Goal: Task Accomplishment & Management: Use online tool/utility

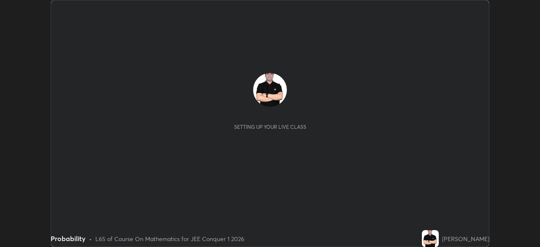
scroll to position [247, 539]
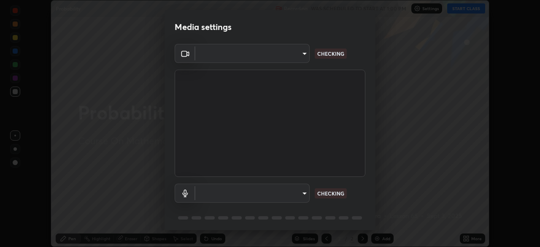
type input "129469620b40e2dd0512d8725787c59caf8482a1796421c7e87c89da348caea7"
type input "dd99b78b7f534db31fd377dcc3400b3cdebac3227464594f10d1efd677915c43"
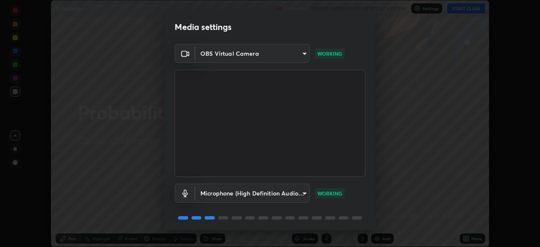
scroll to position [30, 0]
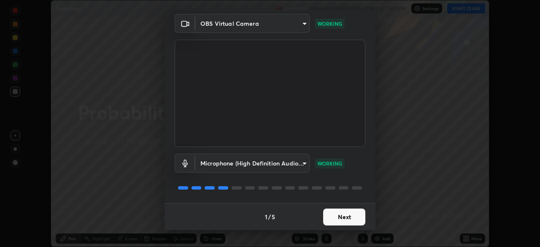
click at [342, 215] on button "Next" at bounding box center [344, 216] width 42 height 17
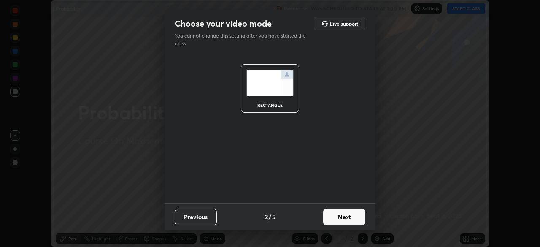
scroll to position [0, 0]
click at [337, 216] on button "Next" at bounding box center [344, 216] width 42 height 17
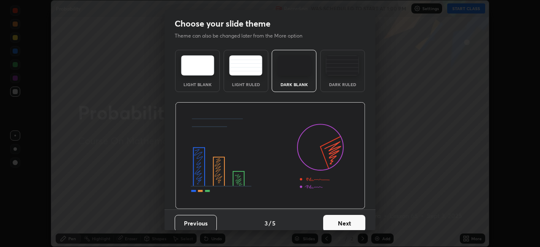
click at [333, 221] on button "Next" at bounding box center [344, 223] width 42 height 17
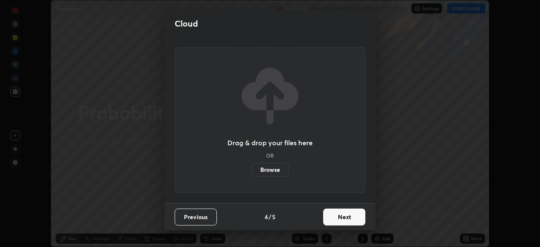
click at [274, 169] on label "Browse" at bounding box center [270, 169] width 38 height 13
click at [251, 169] on input "Browse" at bounding box center [251, 169] width 0 height 13
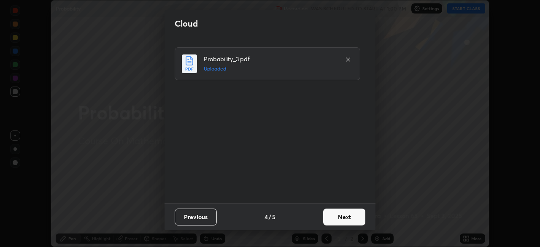
click at [340, 216] on button "Next" at bounding box center [344, 216] width 42 height 17
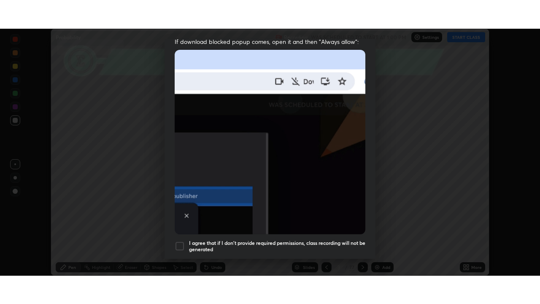
scroll to position [202, 0]
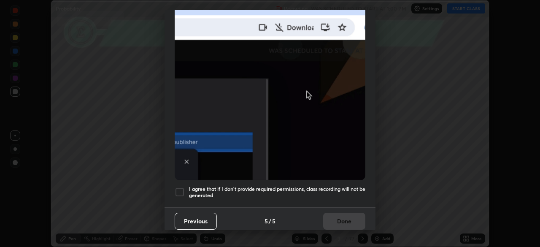
click at [181, 187] on div at bounding box center [180, 192] width 10 height 10
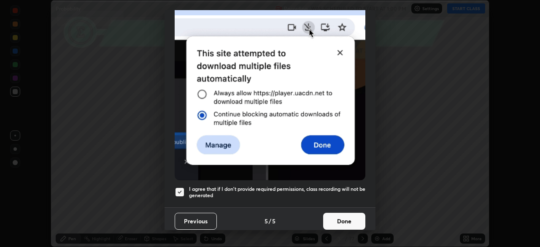
click at [334, 214] on button "Done" at bounding box center [344, 221] width 42 height 17
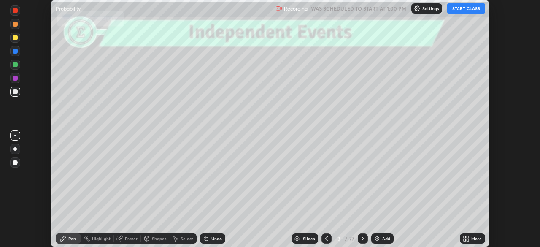
click at [464, 237] on icon at bounding box center [464, 237] width 2 height 2
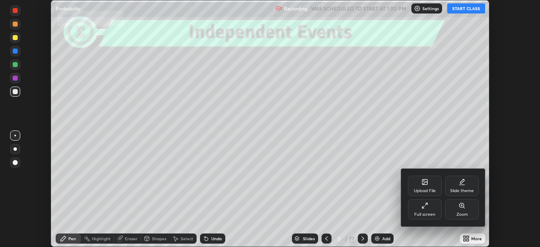
click at [428, 209] on div "Full screen" at bounding box center [425, 209] width 34 height 20
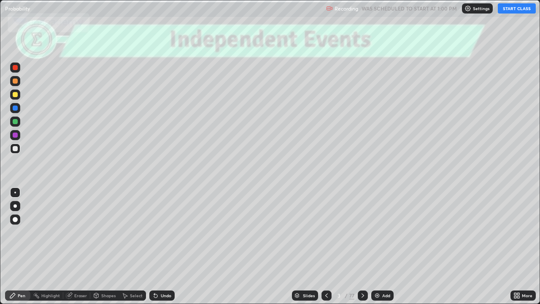
scroll to position [304, 540]
click at [509, 11] on button "START CLASS" at bounding box center [517, 8] width 38 height 10
click at [16, 94] on div at bounding box center [15, 94] width 5 height 5
click at [16, 135] on div at bounding box center [15, 134] width 5 height 5
click at [363, 246] on icon at bounding box center [362, 295] width 7 height 7
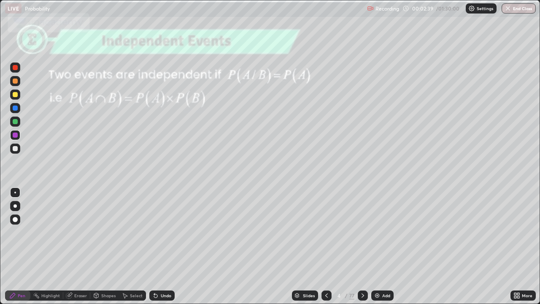
click at [363, 246] on icon at bounding box center [362, 295] width 7 height 7
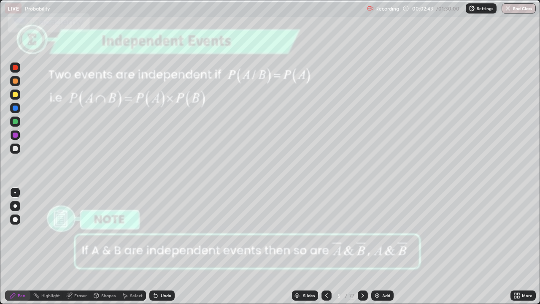
click at [361, 246] on icon at bounding box center [362, 295] width 7 height 7
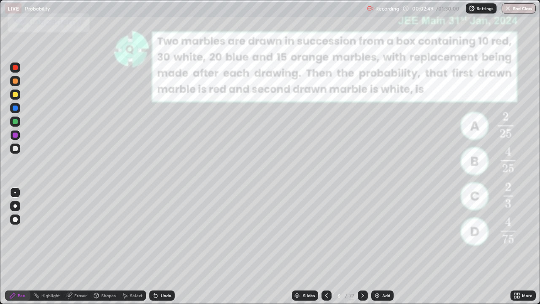
click at [329, 246] on div at bounding box center [326, 295] width 10 height 17
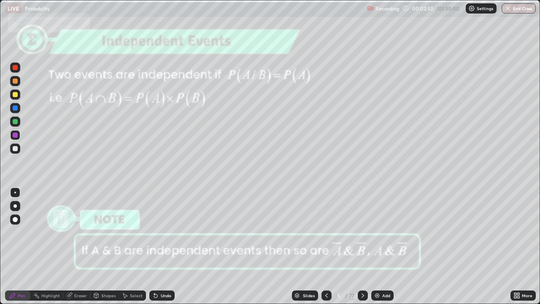
click at [328, 246] on div at bounding box center [326, 295] width 10 height 17
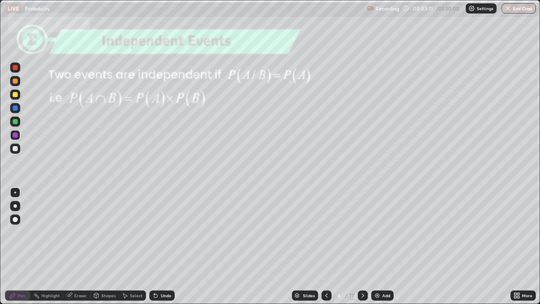
click at [363, 246] on icon at bounding box center [362, 295] width 7 height 7
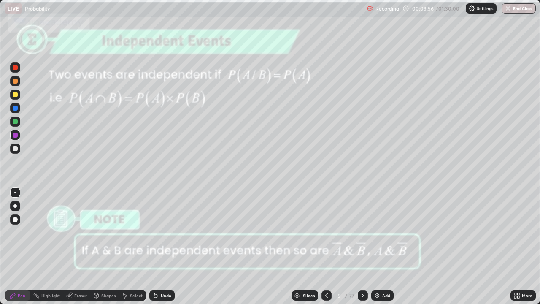
click at [166, 246] on div "Undo" at bounding box center [166, 295] width 11 height 4
click at [163, 246] on div "Undo" at bounding box center [166, 295] width 11 height 4
click at [162, 246] on div "Undo" at bounding box center [166, 295] width 11 height 4
click at [163, 246] on div "Undo" at bounding box center [166, 295] width 11 height 4
click at [170, 246] on div "Undo" at bounding box center [161, 295] width 25 height 10
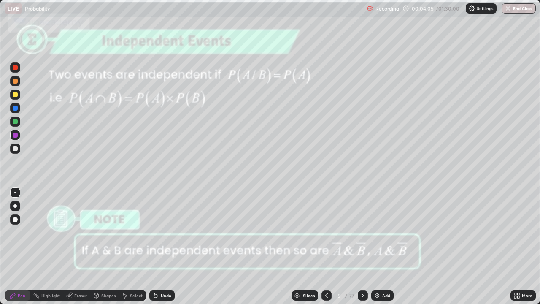
click at [171, 246] on div "Undo" at bounding box center [161, 295] width 25 height 10
click at [172, 246] on div "Undo" at bounding box center [161, 295] width 25 height 10
click at [171, 246] on div "Undo" at bounding box center [161, 295] width 25 height 10
click at [167, 246] on div "Undo" at bounding box center [161, 295] width 25 height 10
click at [166, 246] on div "Undo" at bounding box center [161, 295] width 25 height 10
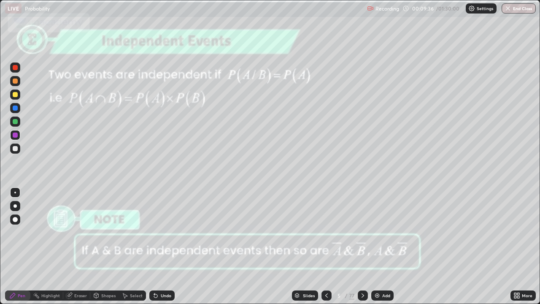
click at [362, 246] on icon at bounding box center [362, 295] width 7 height 7
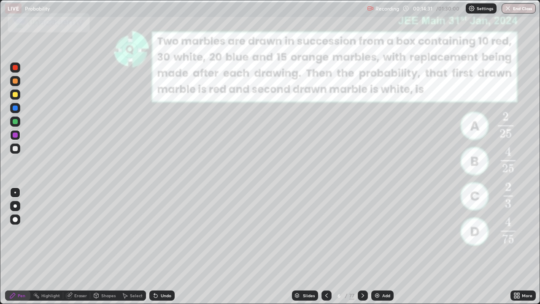
click at [366, 246] on div at bounding box center [363, 295] width 10 height 17
click at [362, 246] on icon at bounding box center [362, 295] width 7 height 7
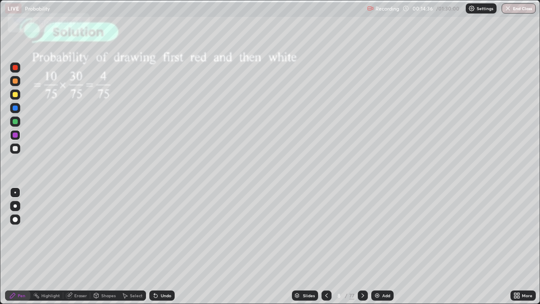
click at [374, 246] on img at bounding box center [377, 295] width 7 height 7
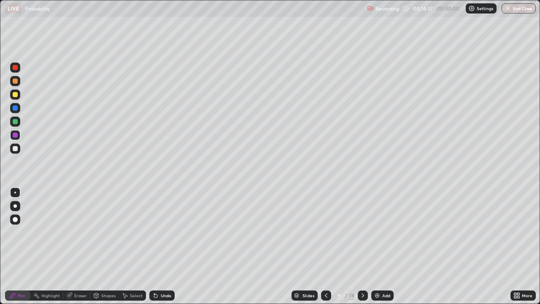
click at [325, 246] on icon at bounding box center [326, 295] width 7 height 7
click at [362, 246] on icon at bounding box center [362, 295] width 7 height 7
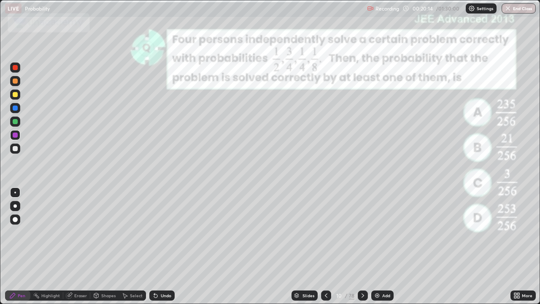
click at [362, 246] on icon at bounding box center [362, 295] width 7 height 7
click at [366, 246] on div at bounding box center [363, 295] width 10 height 10
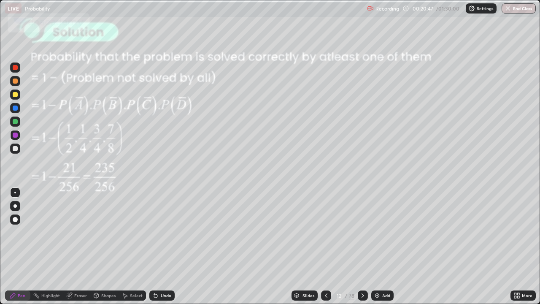
click at [362, 246] on icon at bounding box center [362, 295] width 7 height 7
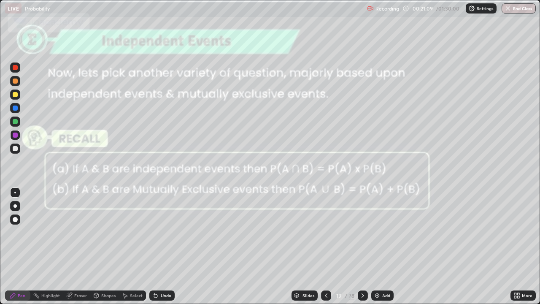
click at [362, 246] on icon at bounding box center [362, 295] width 7 height 7
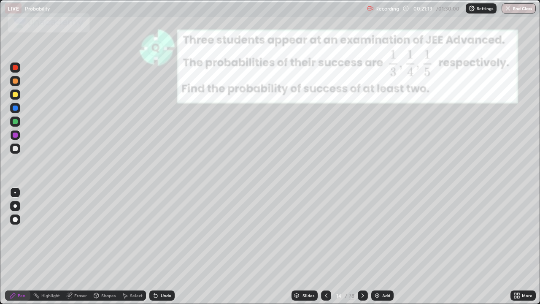
click at [326, 246] on icon at bounding box center [326, 295] width 7 height 7
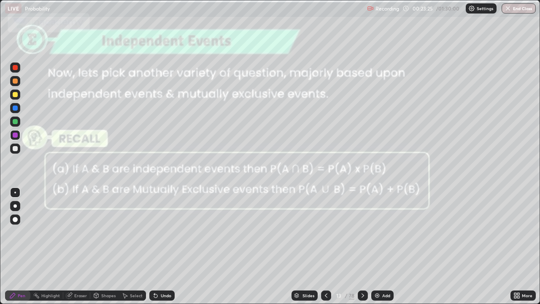
click at [362, 246] on icon at bounding box center [362, 295] width 7 height 7
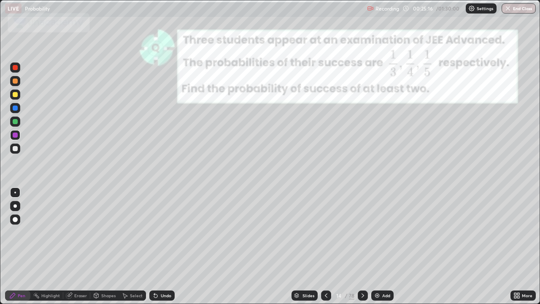
click at [19, 135] on div at bounding box center [15, 135] width 10 height 10
click at [365, 246] on icon at bounding box center [362, 295] width 7 height 7
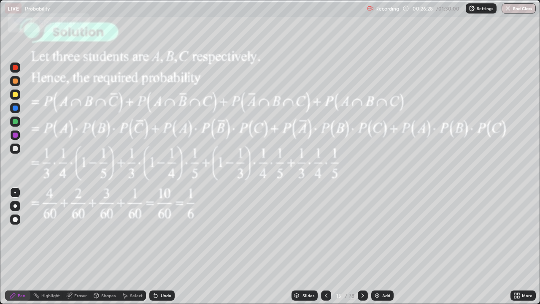
click at [325, 246] on icon at bounding box center [326, 295] width 7 height 7
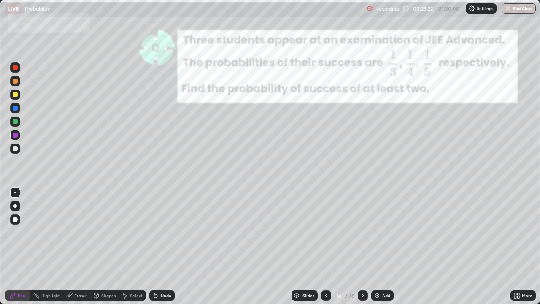
click at [362, 246] on icon at bounding box center [362, 295] width 7 height 7
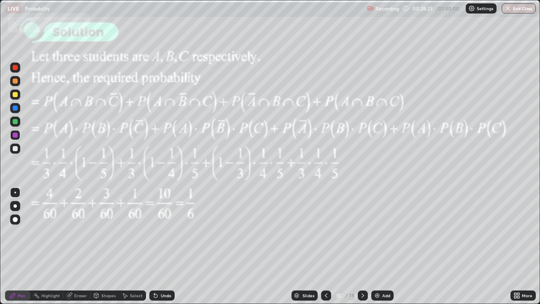
click at [362, 246] on icon at bounding box center [362, 295] width 7 height 7
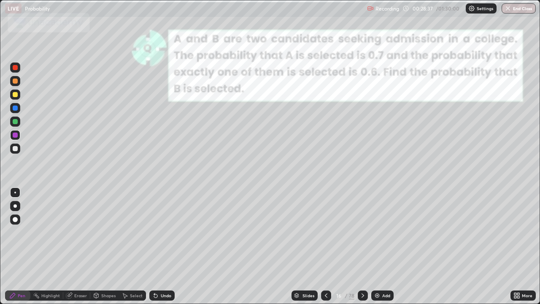
click at [16, 67] on div at bounding box center [15, 67] width 5 height 5
click at [362, 246] on icon at bounding box center [362, 295] width 7 height 7
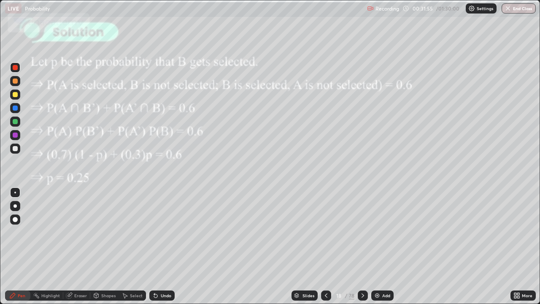
click at [17, 94] on div at bounding box center [15, 94] width 5 height 5
click at [362, 246] on icon at bounding box center [362, 295] width 7 height 7
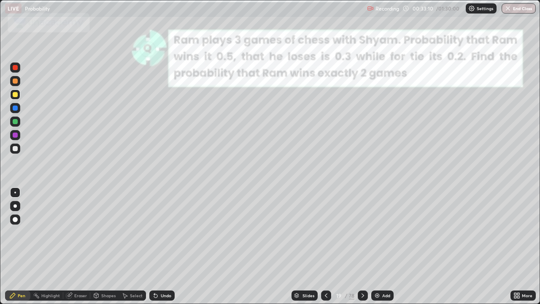
click at [364, 246] on icon at bounding box center [362, 295] width 7 height 7
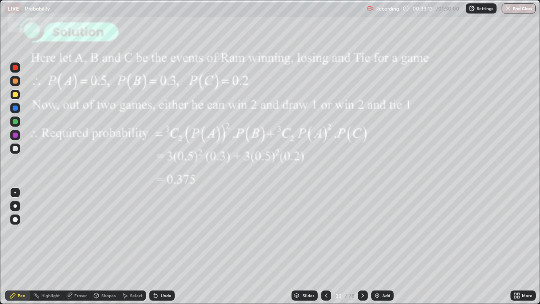
click at [362, 246] on icon at bounding box center [362, 295] width 7 height 7
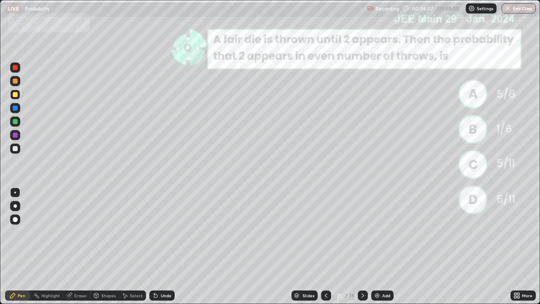
click at [16, 93] on div at bounding box center [15, 94] width 5 height 5
click at [380, 246] on div "Add" at bounding box center [382, 295] width 22 height 10
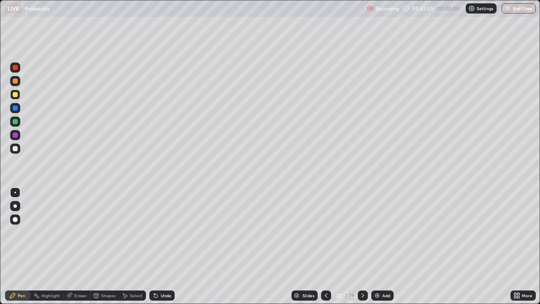
click at [16, 96] on div at bounding box center [15, 94] width 5 height 5
click at [15, 95] on div at bounding box center [15, 94] width 5 height 5
click at [15, 136] on div at bounding box center [15, 134] width 5 height 5
click at [16, 93] on div at bounding box center [15, 94] width 5 height 5
click at [363, 246] on icon at bounding box center [362, 295] width 7 height 7
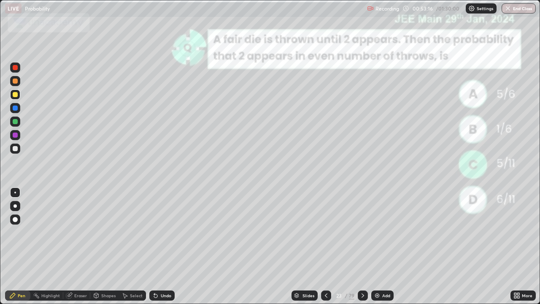
click at [325, 246] on icon at bounding box center [326, 295] width 7 height 7
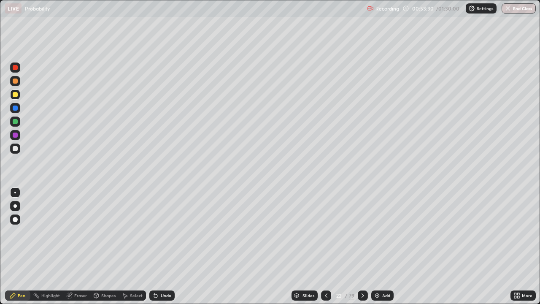
click at [362, 246] on icon at bounding box center [362, 295] width 7 height 7
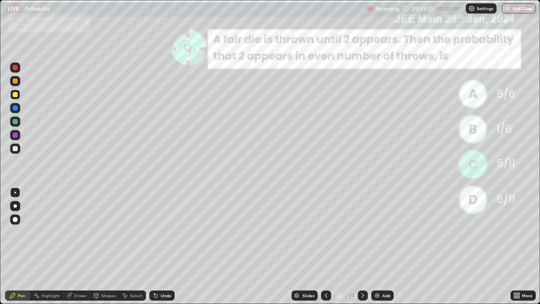
click at [17, 135] on div at bounding box center [15, 134] width 5 height 5
click at [14, 121] on div at bounding box center [15, 121] width 5 height 5
click at [362, 246] on icon at bounding box center [362, 295] width 7 height 7
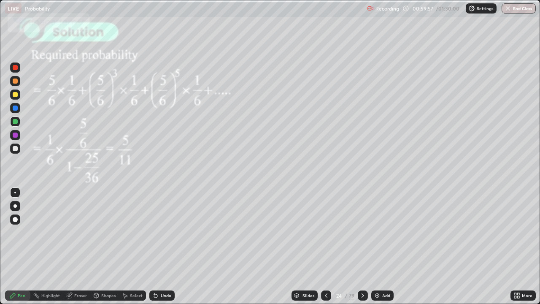
click at [362, 246] on icon at bounding box center [362, 295] width 7 height 7
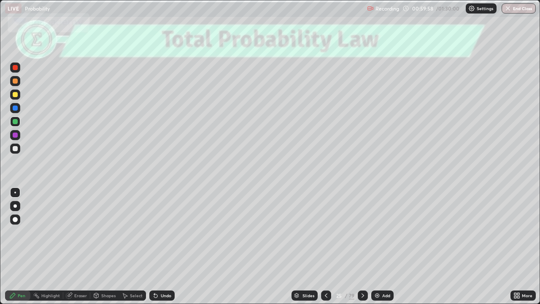
click at [301, 246] on div "Slides" at bounding box center [304, 295] width 26 height 10
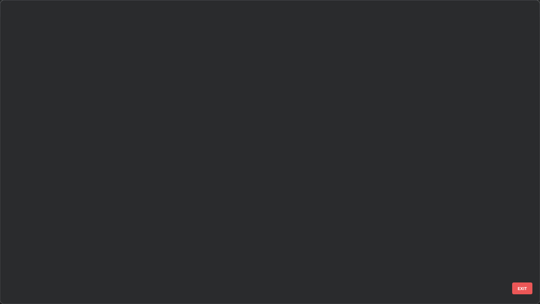
scroll to position [300, 535]
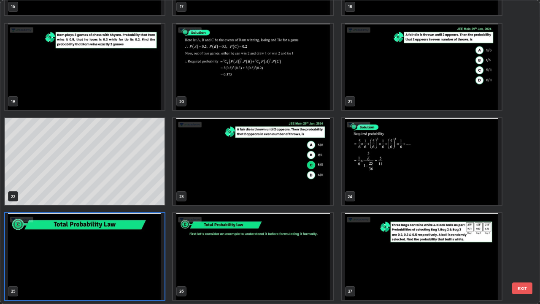
click at [301, 240] on img "grid" at bounding box center [253, 256] width 160 height 86
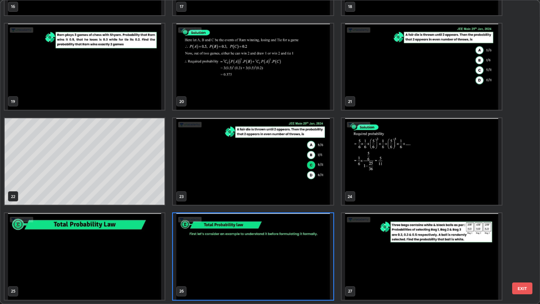
click at [299, 246] on img "grid" at bounding box center [253, 256] width 160 height 86
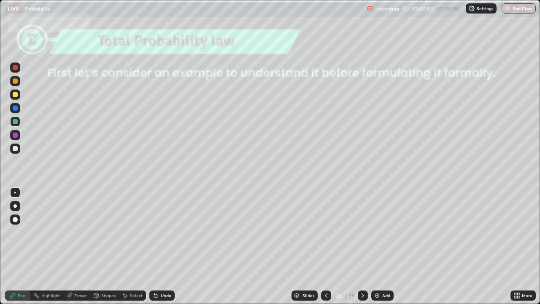
click at [294, 246] on img "grid" at bounding box center [253, 256] width 160 height 86
click at [293, 246] on img "grid" at bounding box center [253, 256] width 160 height 86
click at [362, 246] on icon at bounding box center [362, 295] width 7 height 7
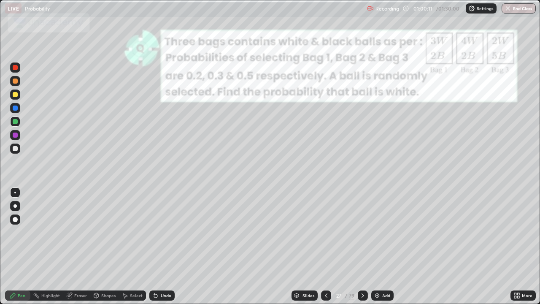
click at [325, 246] on icon at bounding box center [326, 295] width 7 height 7
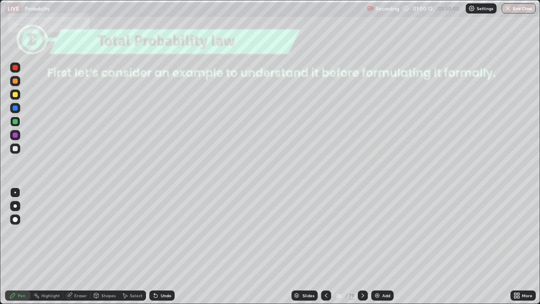
click at [362, 246] on icon at bounding box center [362, 295] width 7 height 7
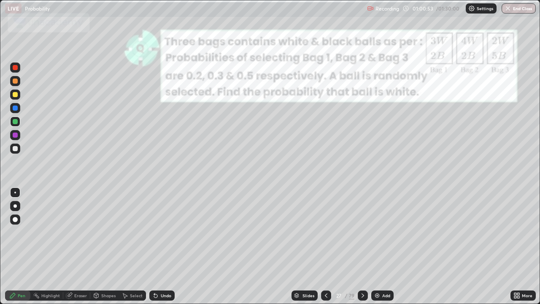
click at [16, 117] on div at bounding box center [15, 121] width 10 height 10
click at [16, 109] on div at bounding box center [15, 107] width 5 height 5
click at [15, 136] on div at bounding box center [15, 134] width 5 height 5
click at [359, 246] on icon at bounding box center [362, 295] width 7 height 7
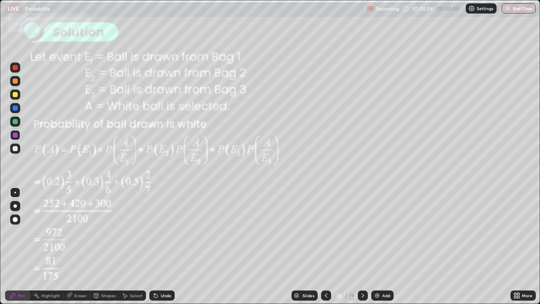
click at [362, 246] on icon at bounding box center [362, 295] width 7 height 7
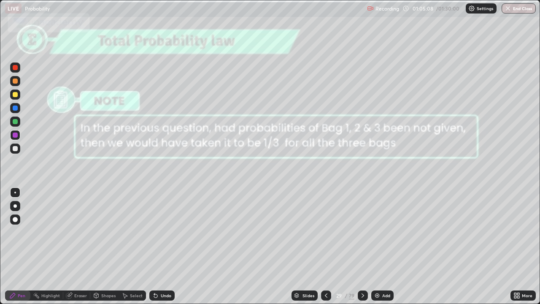
click at [362, 246] on icon at bounding box center [362, 295] width 7 height 7
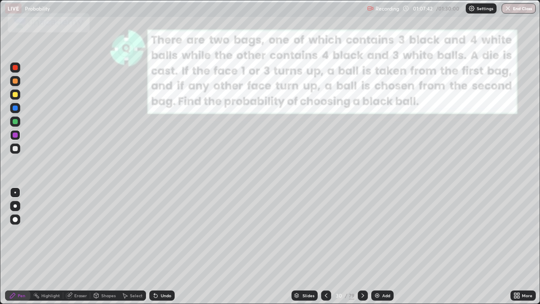
click at [364, 246] on icon at bounding box center [362, 295] width 7 height 7
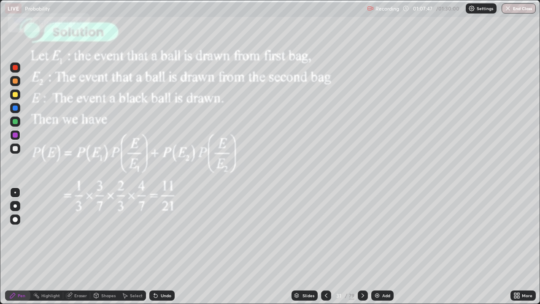
click at [363, 246] on icon at bounding box center [362, 295] width 7 height 7
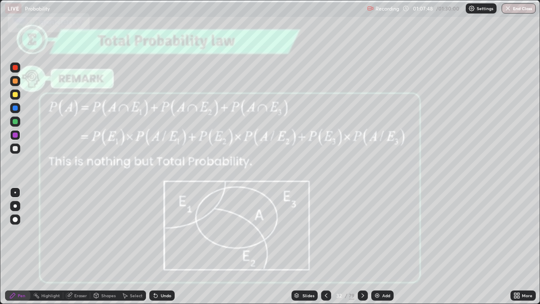
click at [325, 246] on div at bounding box center [326, 295] width 10 height 10
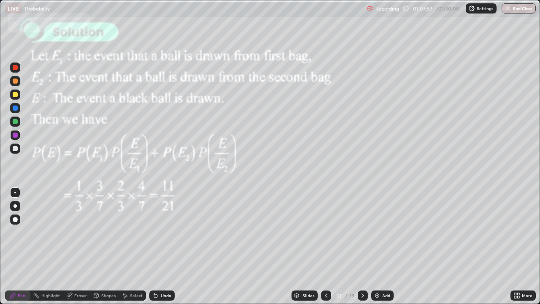
click at [362, 246] on icon at bounding box center [362, 295] width 7 height 7
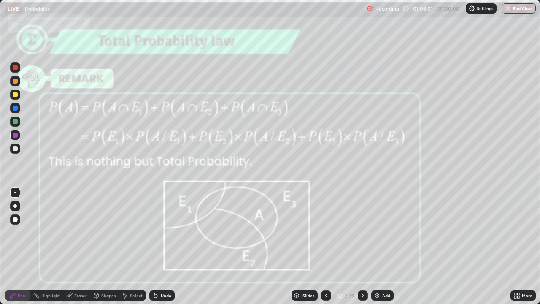
click at [362, 246] on icon at bounding box center [362, 295] width 7 height 7
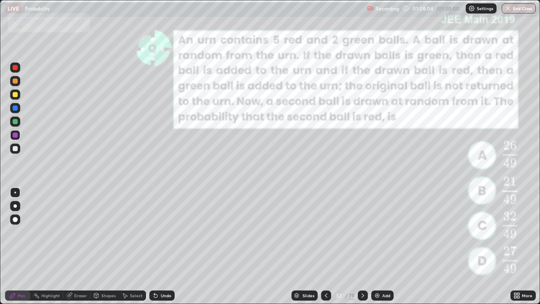
click at [326, 246] on icon at bounding box center [326, 295] width 7 height 7
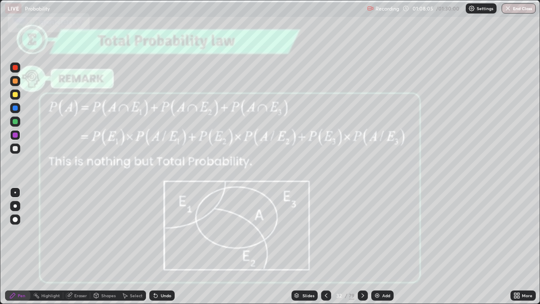
click at [376, 246] on img at bounding box center [377, 295] width 7 height 7
